Goal: Task Accomplishment & Management: Use online tool/utility

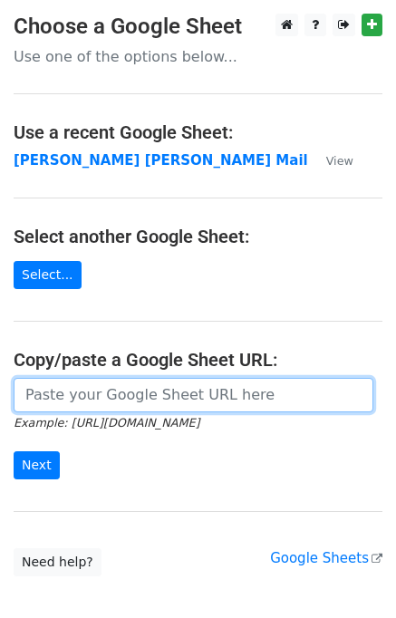
drag, startPoint x: 74, startPoint y: 389, endPoint x: 105, endPoint y: 377, distance: 33.0
click at [85, 389] on input "url" at bounding box center [194, 395] width 360 height 34
type input "[URL][DOMAIN_NAME]"
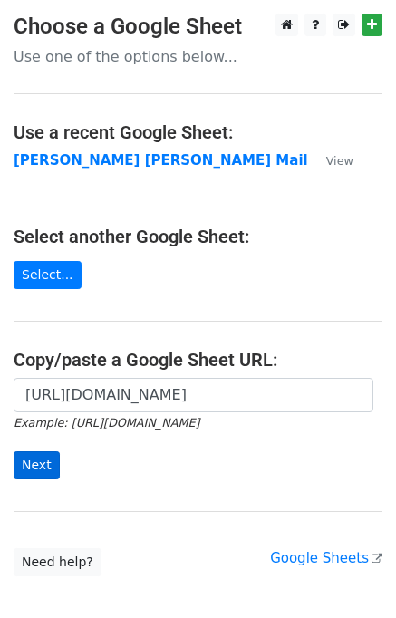
drag, startPoint x: 56, startPoint y: 469, endPoint x: 43, endPoint y: 467, distance: 13.7
click at [55, 469] on form "https://docs.google.com/spreadsheets/d/1zUKhxjrhozHMhydIMYEveZTpRvy8Oh7onxeYEfa…" at bounding box center [198, 429] width 369 height 102
drag, startPoint x: 43, startPoint y: 467, endPoint x: 33, endPoint y: 466, distance: 10.0
click at [40, 467] on input "Next" at bounding box center [37, 466] width 46 height 28
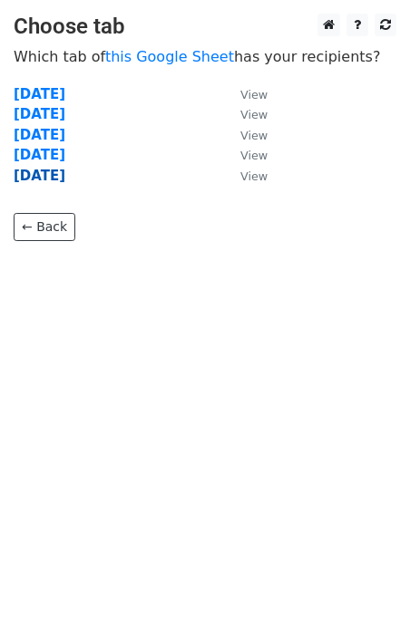
click at [31, 171] on strong "Friday" at bounding box center [40, 176] width 52 height 16
drag, startPoint x: 34, startPoint y: 145, endPoint x: 34, endPoint y: 154, distance: 9.1
click at [34, 147] on td "Thursday" at bounding box center [118, 155] width 209 height 21
click at [34, 155] on strong "Thursday" at bounding box center [40, 155] width 52 height 16
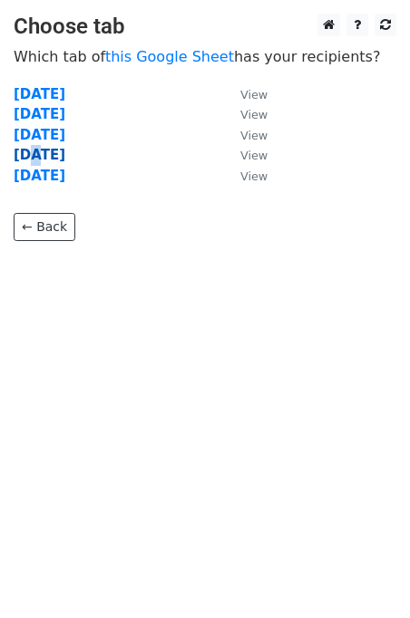
click at [34, 155] on strong "Thursday" at bounding box center [40, 155] width 52 height 16
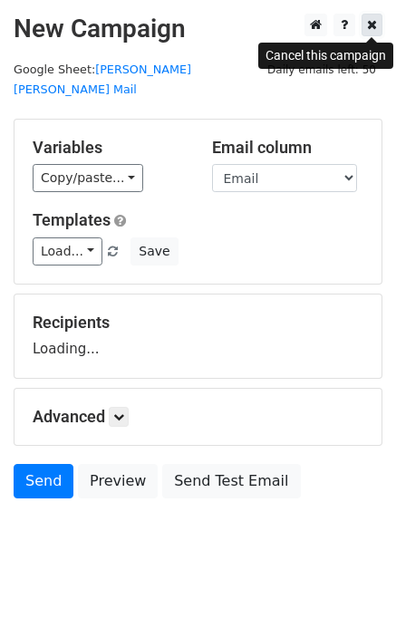
click at [375, 27] on icon at bounding box center [372, 24] width 10 height 13
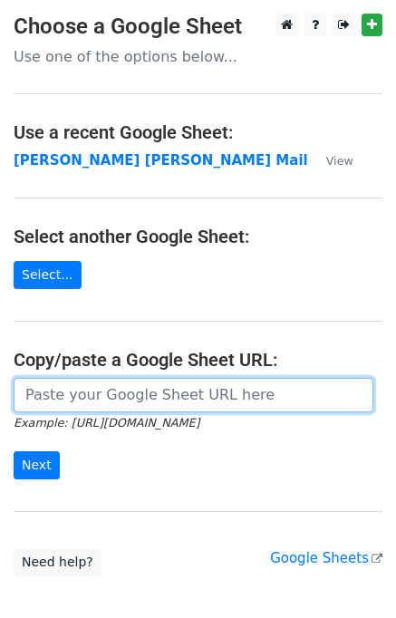
click at [94, 393] on input "url" at bounding box center [194, 395] width 360 height 34
type input "[URL][DOMAIN_NAME]"
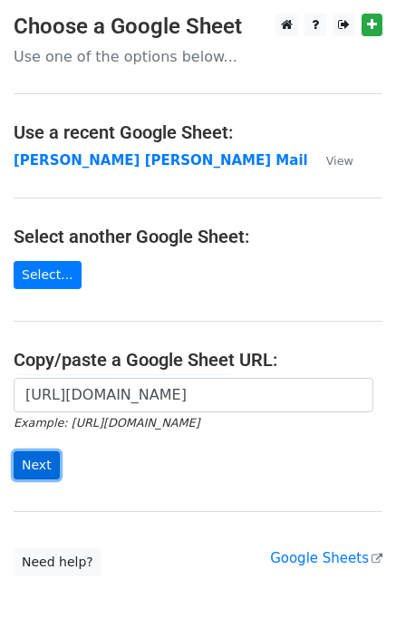
click at [29, 472] on input "Next" at bounding box center [37, 466] width 46 height 28
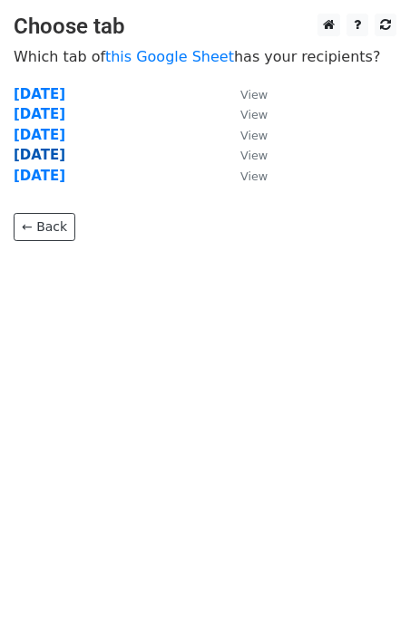
click at [48, 157] on strong "[DATE]" at bounding box center [40, 155] width 52 height 16
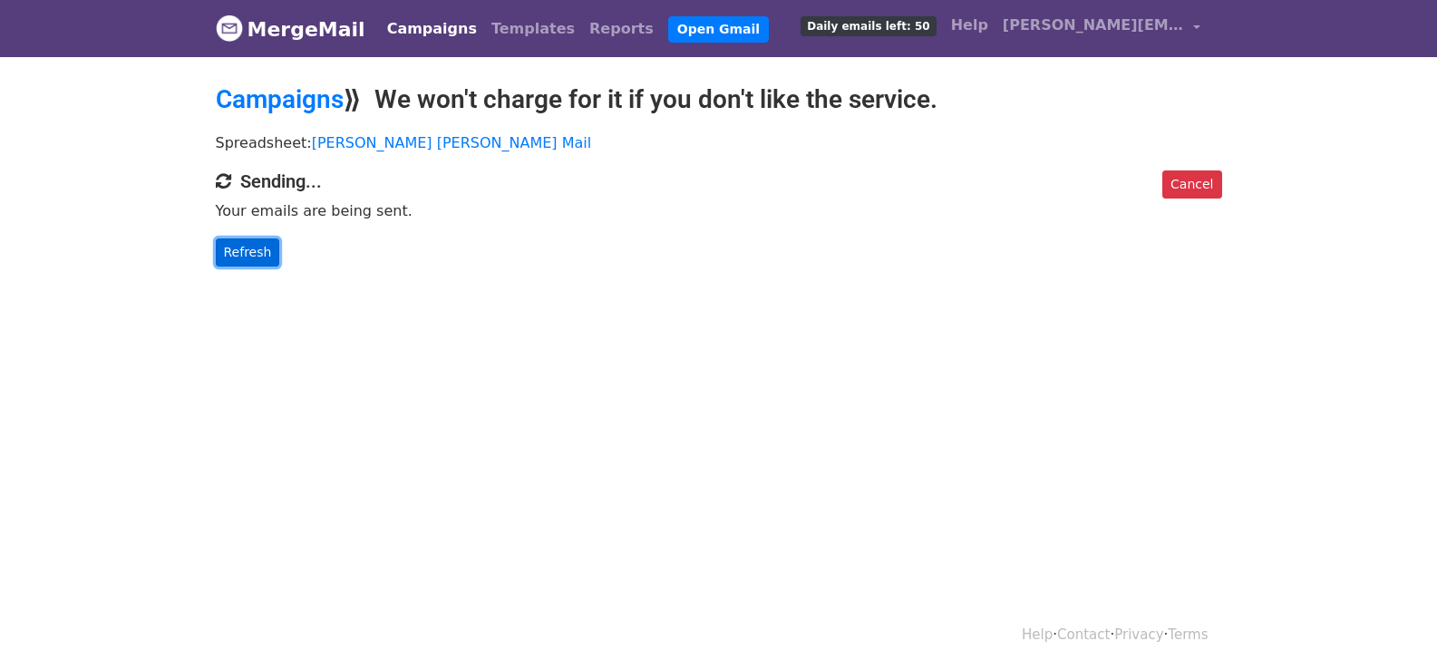
click at [239, 248] on link "Refresh" at bounding box center [248, 252] width 64 height 28
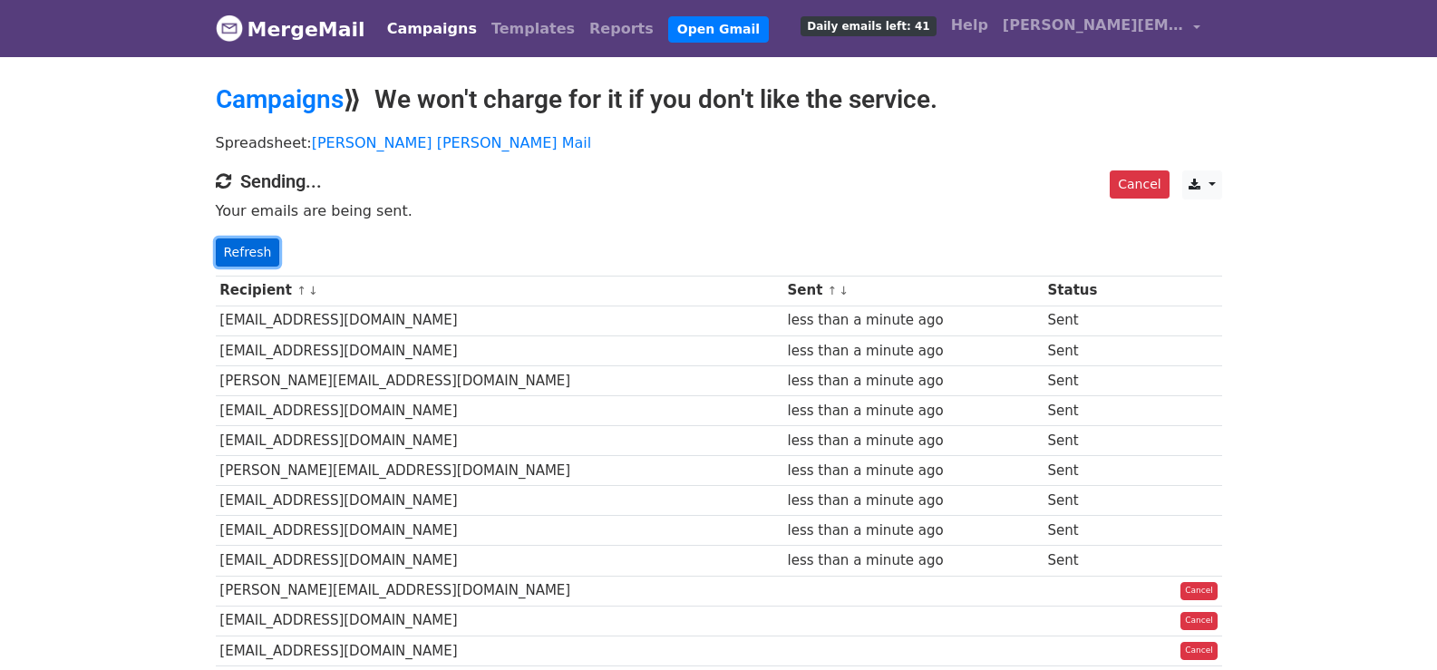
click at [238, 241] on link "Refresh" at bounding box center [248, 252] width 64 height 28
